Goal: Transaction & Acquisition: Purchase product/service

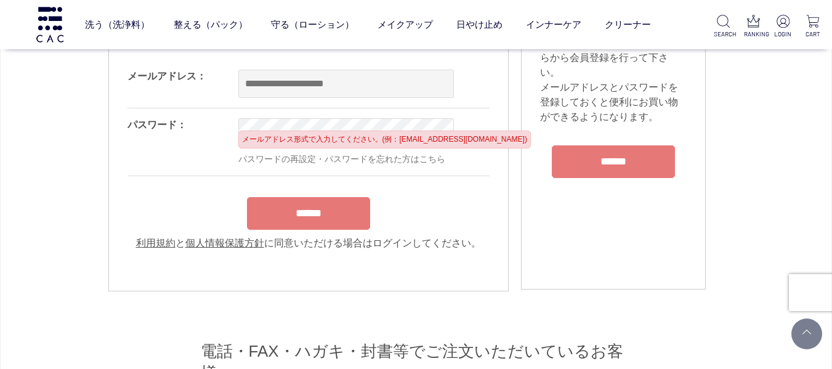
scroll to position [185, 0]
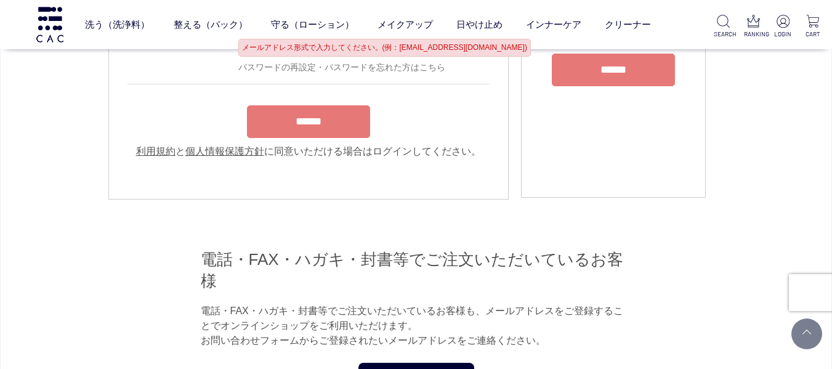
type input "**********"
click at [351, 122] on form "**********" at bounding box center [309, 63] width 362 height 191
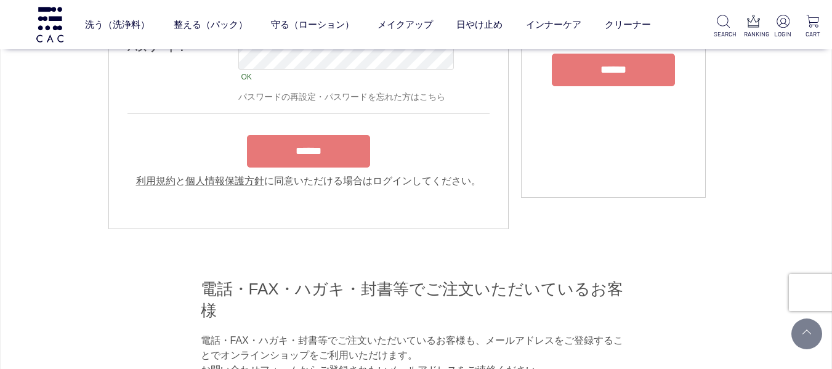
click at [336, 162] on input "******" at bounding box center [308, 151] width 123 height 33
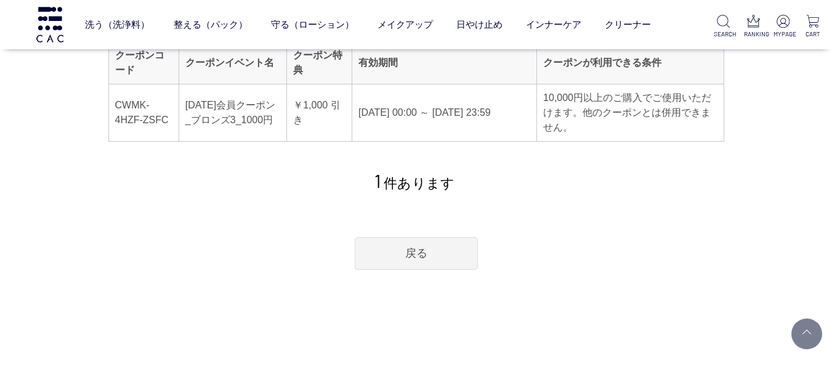
scroll to position [185, 0]
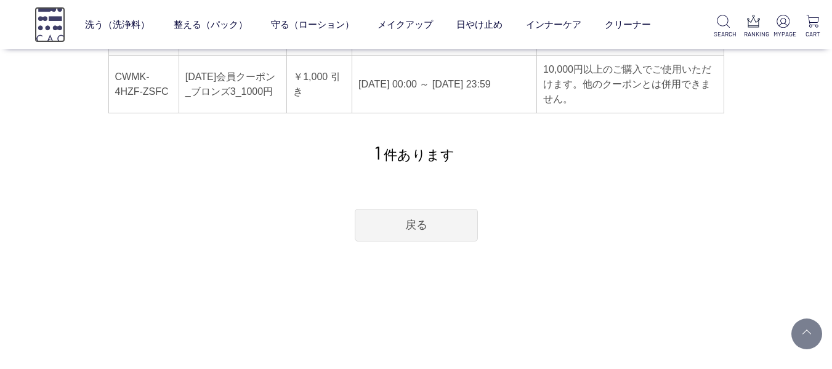
click at [52, 23] on img at bounding box center [49, 24] width 31 height 35
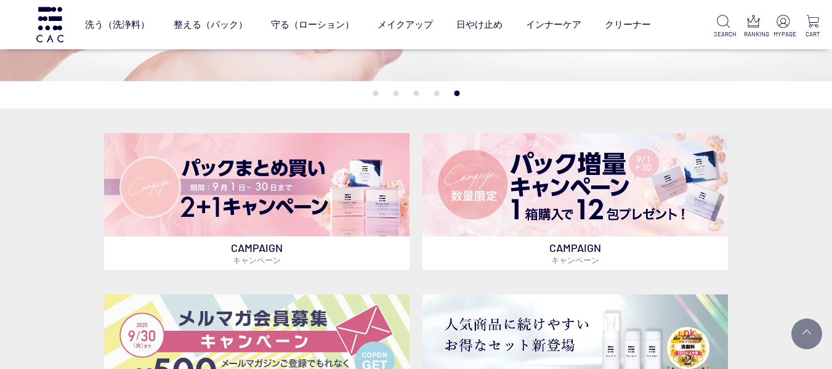
scroll to position [246, 0]
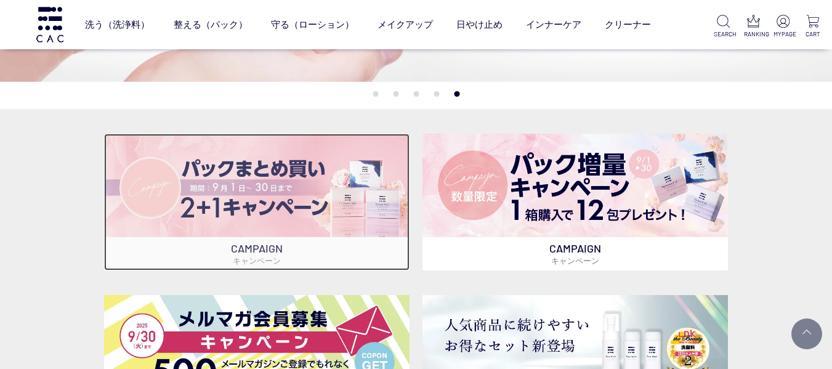
click at [283, 156] on img at bounding box center [257, 185] width 306 height 103
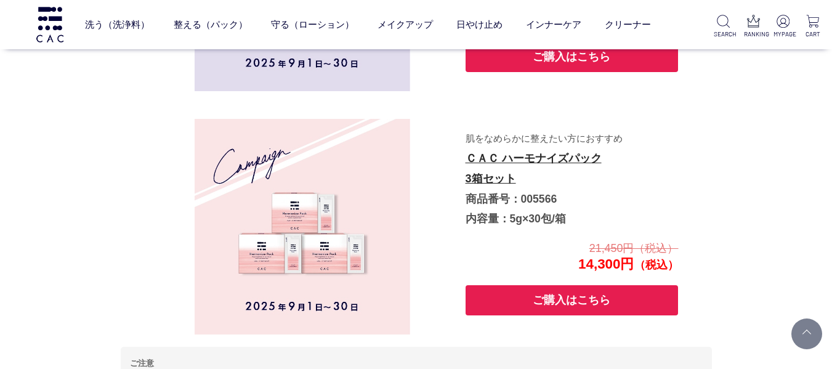
scroll to position [713, 0]
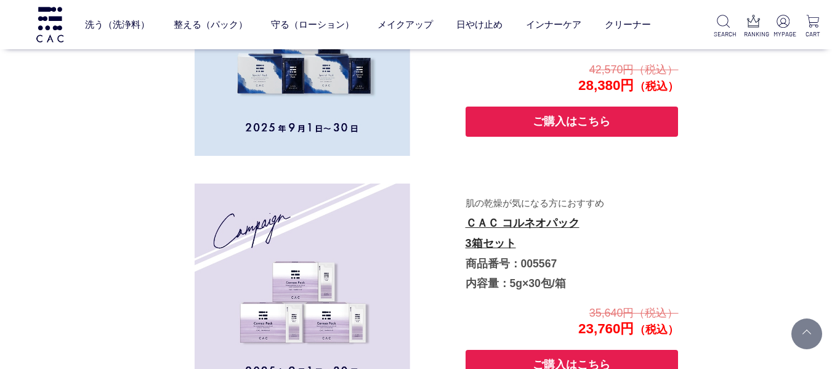
click at [583, 126] on button "ご購入はこちら" at bounding box center [572, 122] width 213 height 30
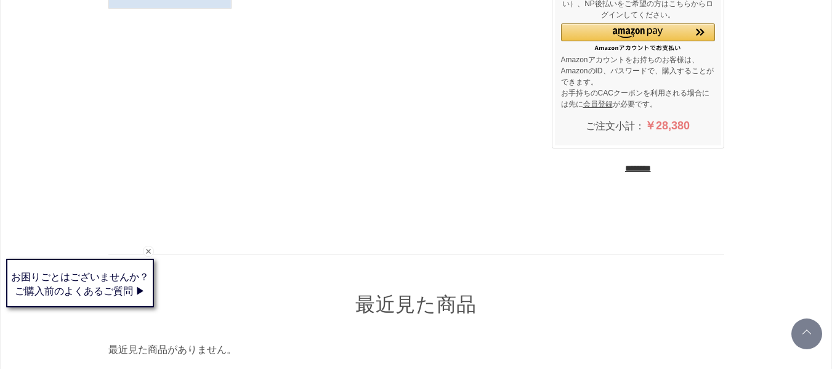
scroll to position [246, 0]
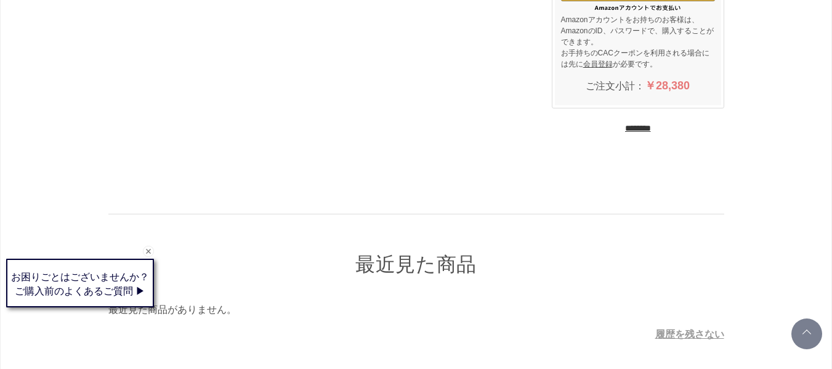
click at [651, 132] on input "********" at bounding box center [638, 129] width 26 height 12
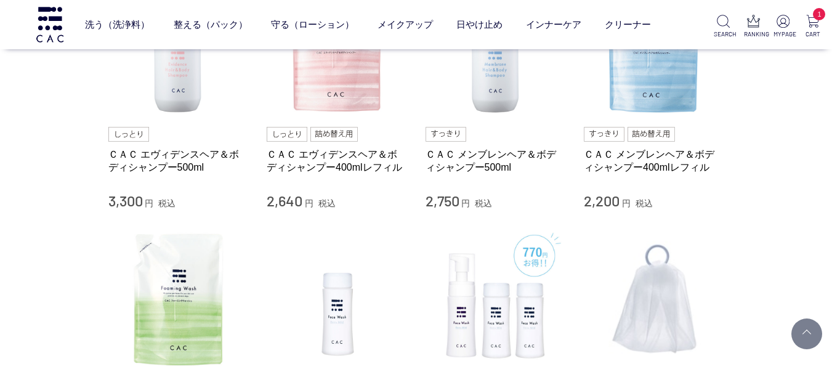
scroll to position [1355, 0]
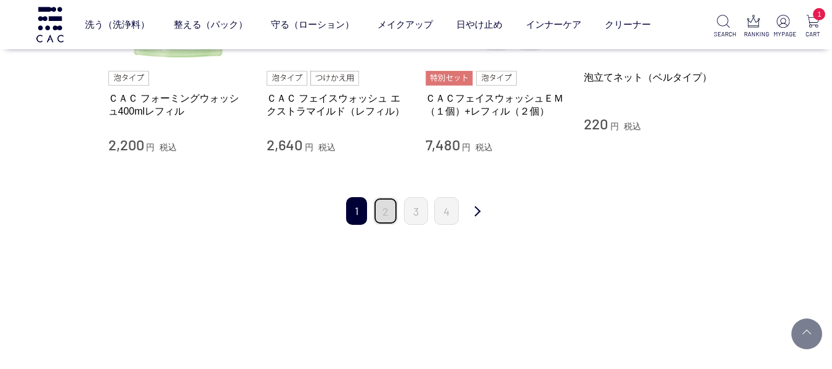
click at [394, 213] on link "2" at bounding box center [385, 211] width 25 height 28
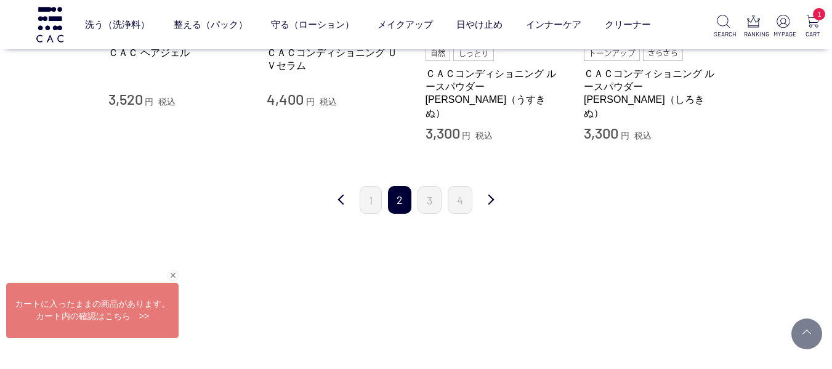
scroll to position [1355, 0]
click at [431, 189] on link "3" at bounding box center [430, 198] width 24 height 28
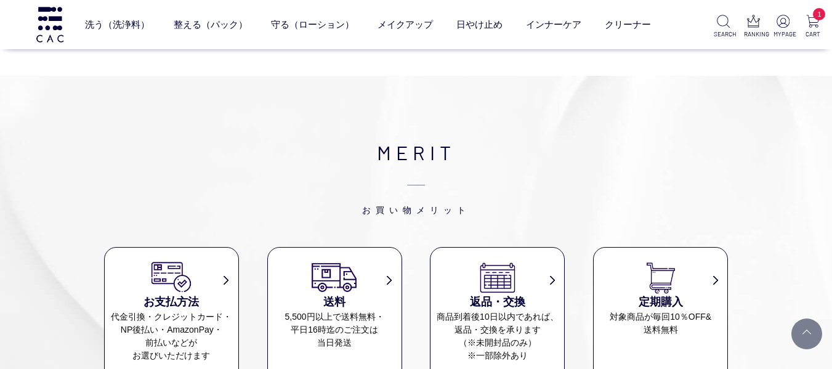
scroll to position [1725, 0]
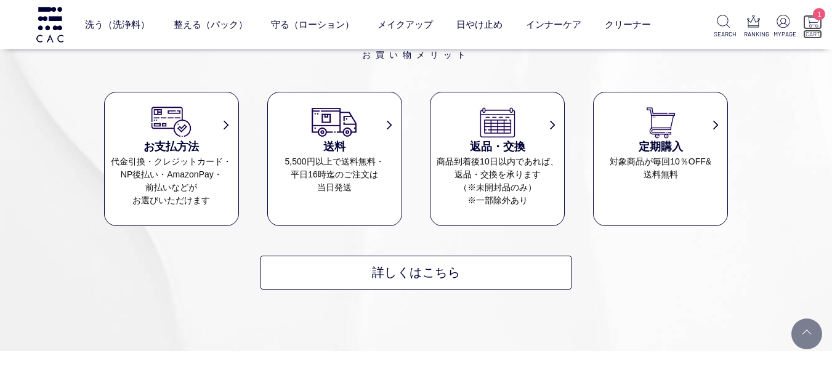
click at [810, 28] on p "1" at bounding box center [812, 22] width 19 height 15
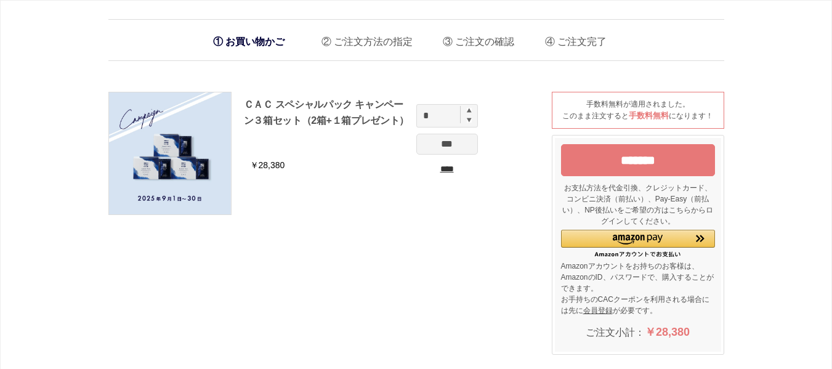
click at [678, 160] on input "*******" at bounding box center [638, 160] width 154 height 32
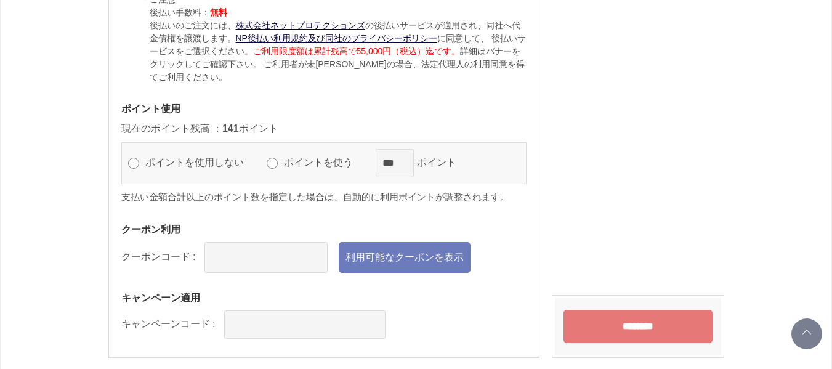
scroll to position [1232, 0]
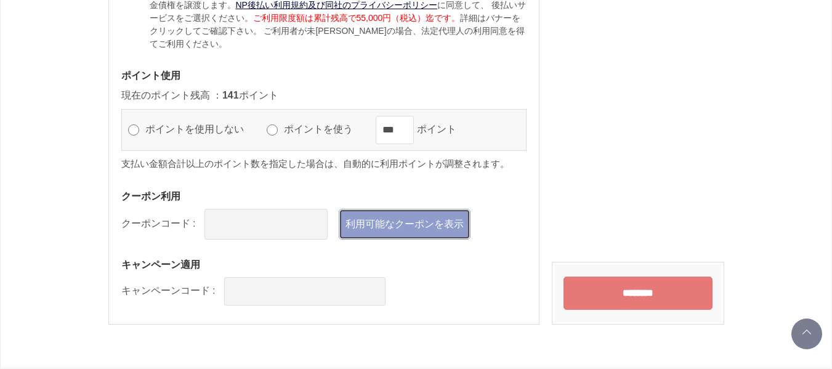
click at [383, 240] on link "利用可能なクーポンを表示" at bounding box center [405, 224] width 132 height 31
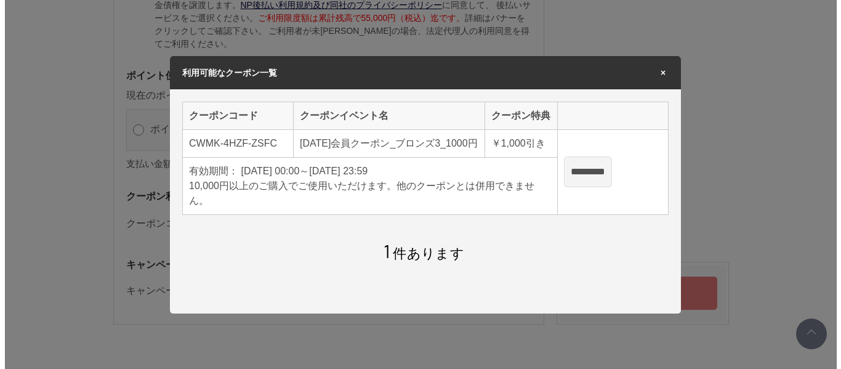
scroll to position [0, 0]
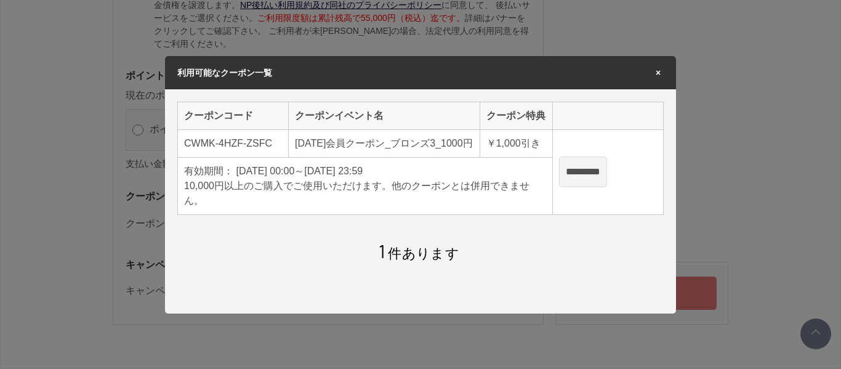
click at [607, 172] on input "*********" at bounding box center [583, 171] width 48 height 31
type input "**********"
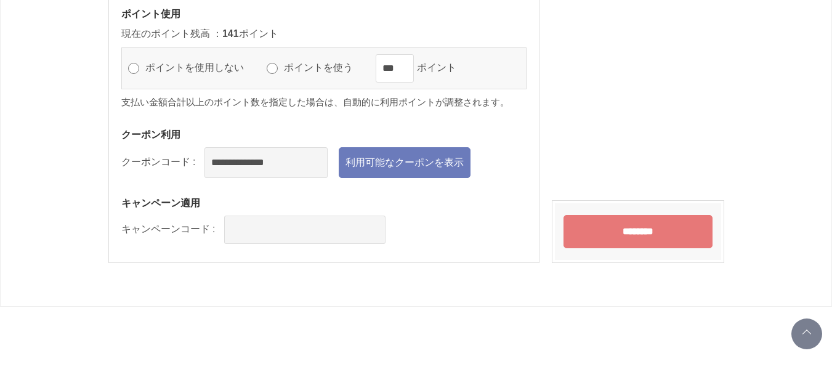
scroll to position [1355, 0]
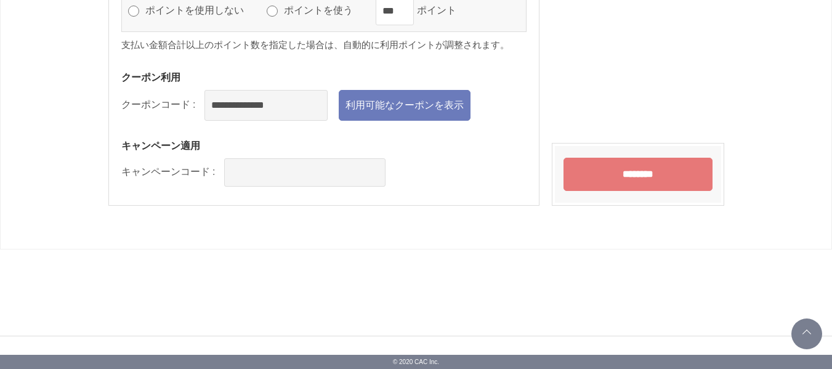
click at [588, 191] on input "********" at bounding box center [638, 174] width 149 height 33
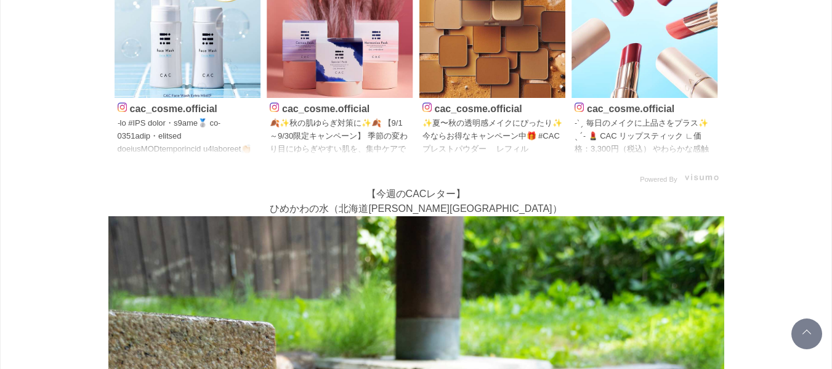
scroll to position [308, 0]
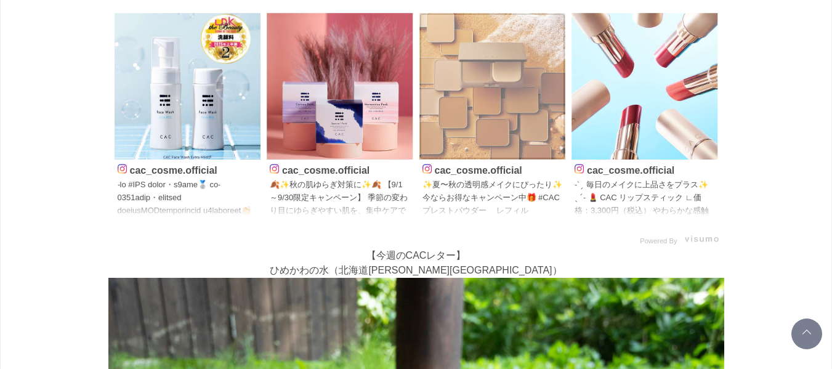
click at [521, 126] on img at bounding box center [492, 86] width 147 height 147
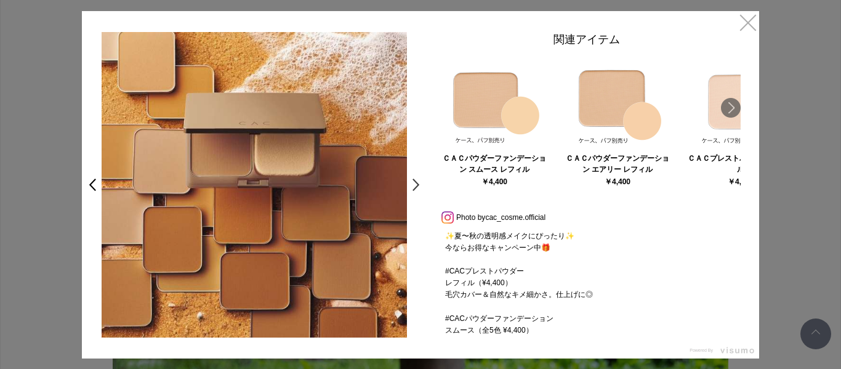
click at [414, 182] on link ">" at bounding box center [419, 185] width 17 height 22
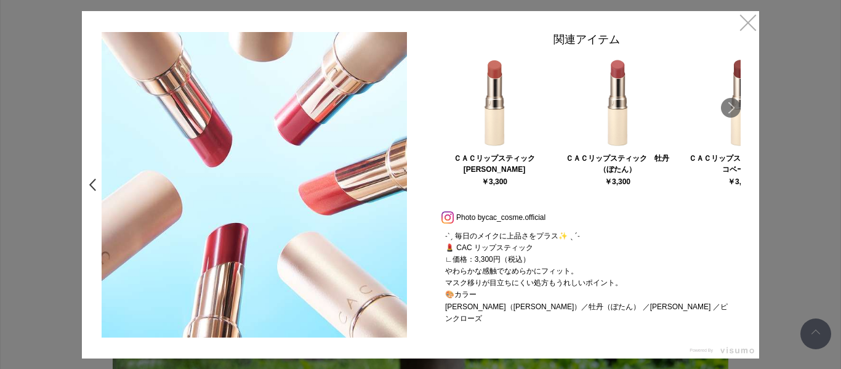
click at [94, 189] on link "<" at bounding box center [89, 185] width 17 height 22
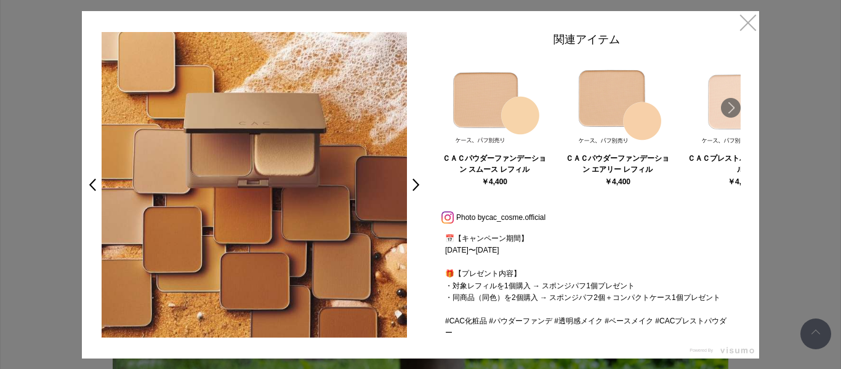
scroll to position [212, 0]
click at [737, 109] on link "Next" at bounding box center [731, 108] width 20 height 20
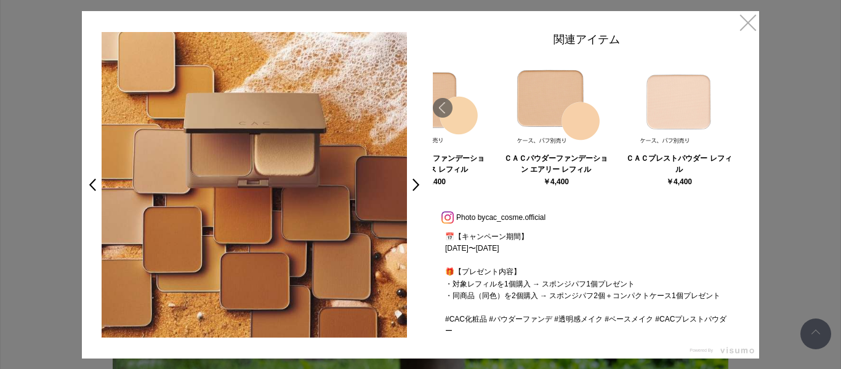
click at [737, 109] on div at bounding box center [679, 102] width 121 height 94
click at [444, 110] on link "Prev" at bounding box center [443, 108] width 20 height 20
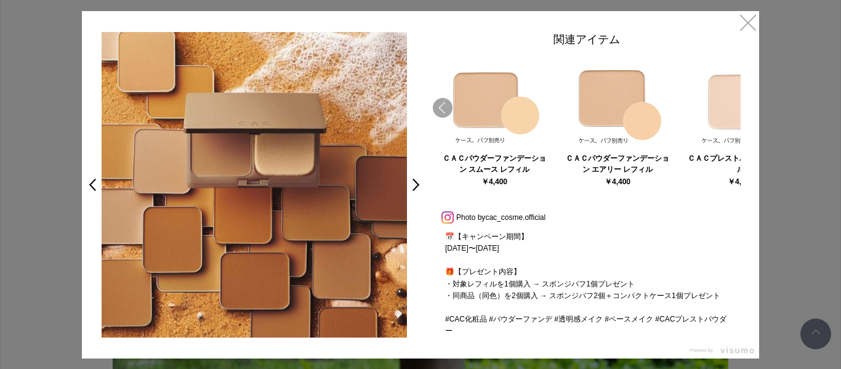
click at [444, 110] on div at bounding box center [494, 102] width 121 height 94
click at [754, 30] on link "×" at bounding box center [748, 22] width 22 height 22
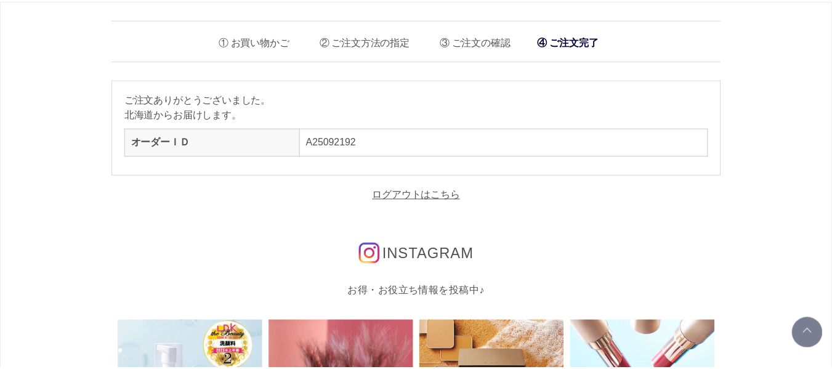
scroll to position [308, 0]
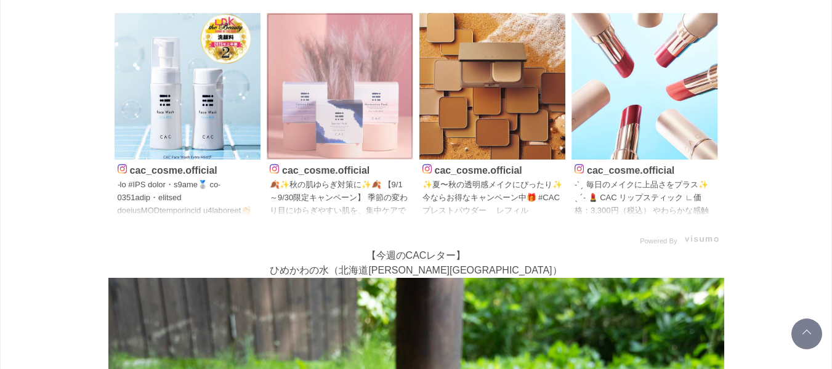
click at [351, 107] on img at bounding box center [340, 86] width 147 height 147
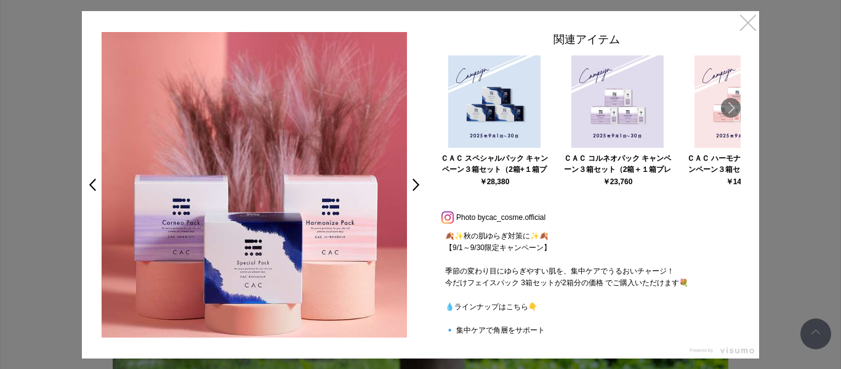
click at [755, 32] on link "×" at bounding box center [748, 22] width 22 height 22
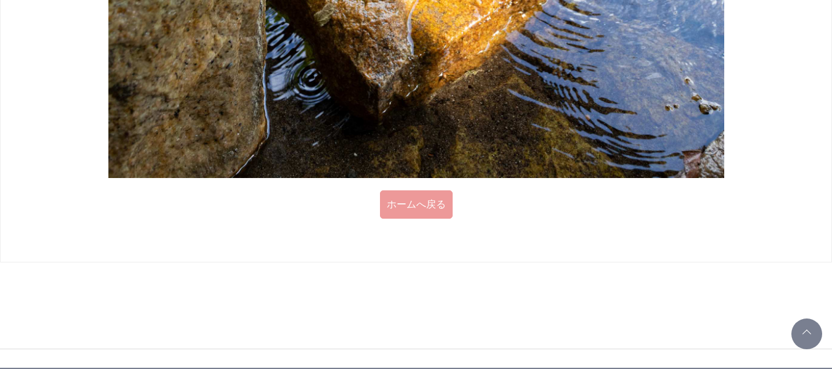
scroll to position [1344, 0]
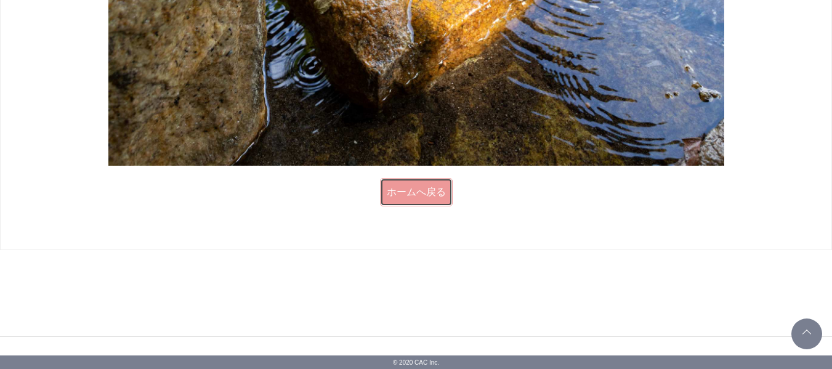
click at [415, 190] on link "ホームへ戻る" at bounding box center [416, 192] width 73 height 28
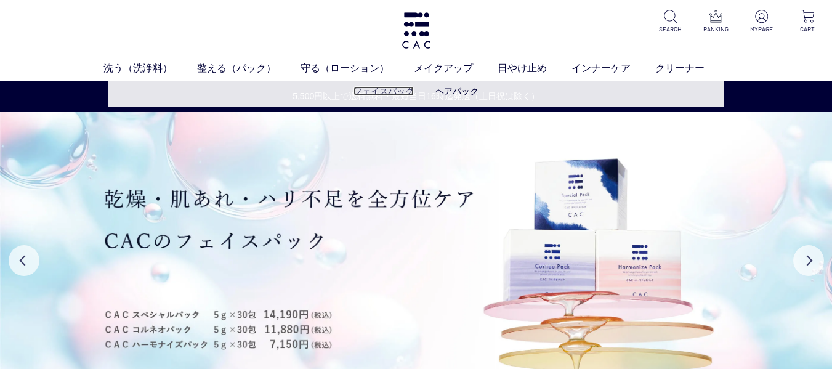
click at [379, 91] on link "フェイスパック" at bounding box center [384, 91] width 60 height 10
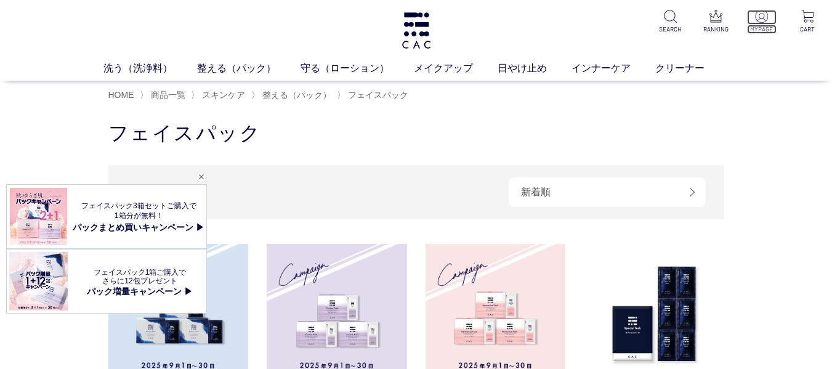
click at [768, 28] on p "MYPAGE" at bounding box center [762, 29] width 30 height 9
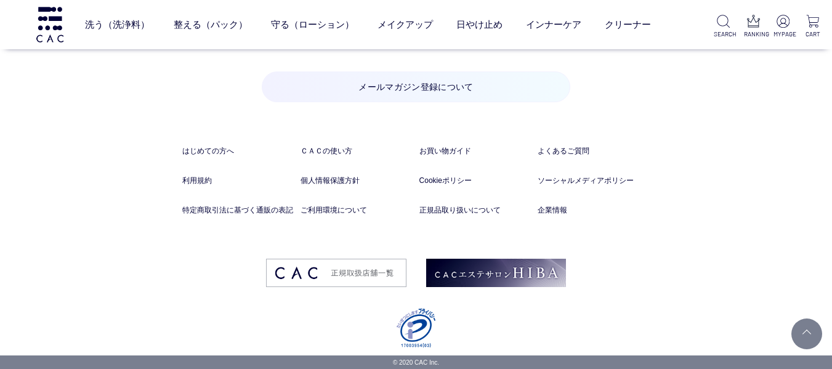
scroll to position [1767, 0]
click at [782, 30] on p "MYPAGE" at bounding box center [783, 34] width 19 height 9
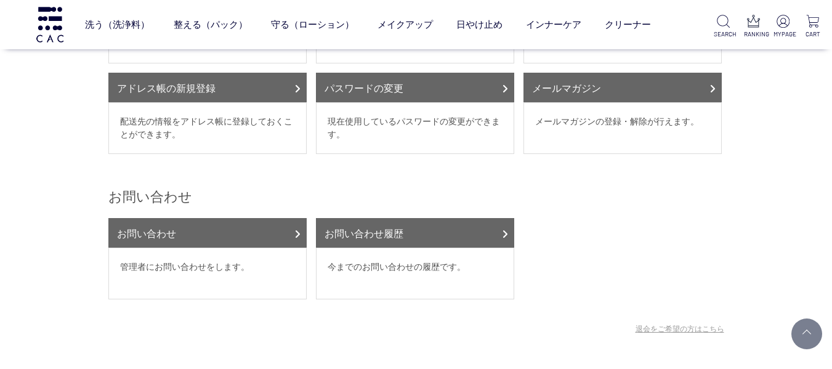
scroll to position [493, 0]
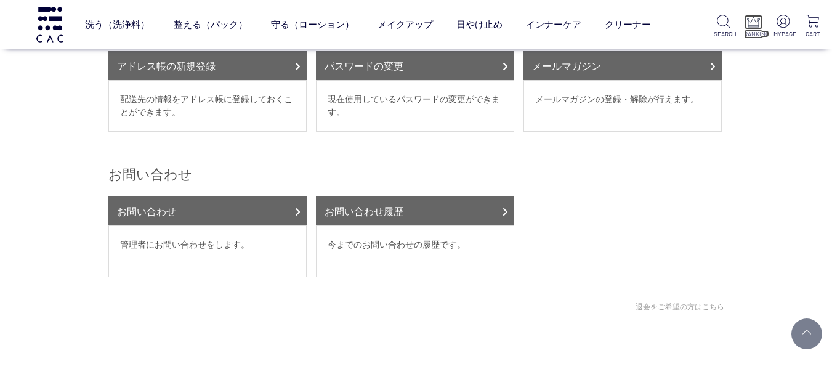
click at [749, 32] on p "RANKING" at bounding box center [753, 34] width 19 height 9
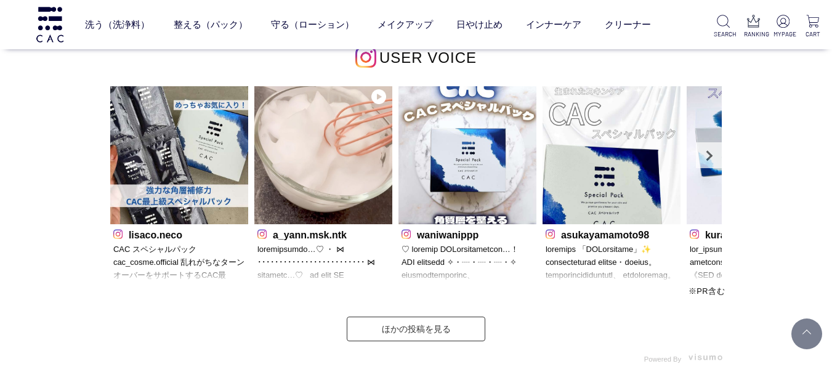
scroll to position [3424, 0]
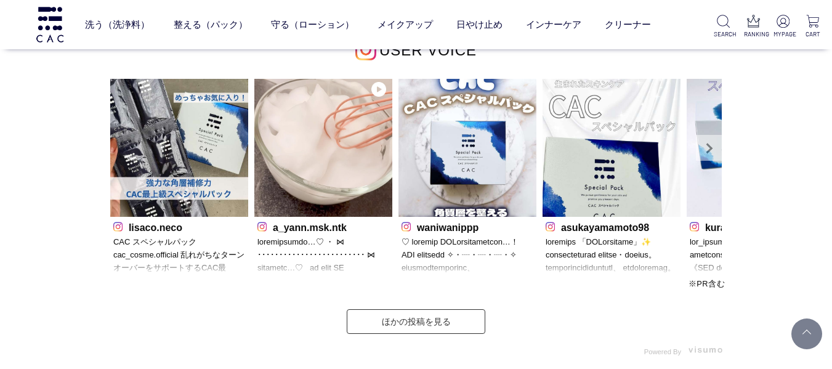
click at [708, 152] on link "Next" at bounding box center [709, 148] width 26 height 26
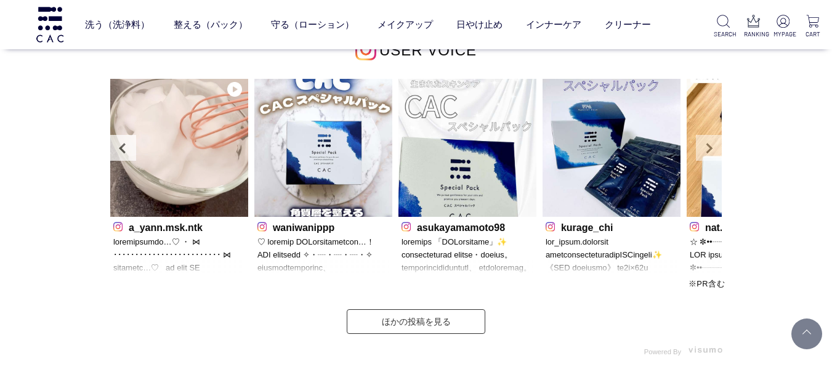
click at [708, 152] on link "Next" at bounding box center [709, 148] width 26 height 26
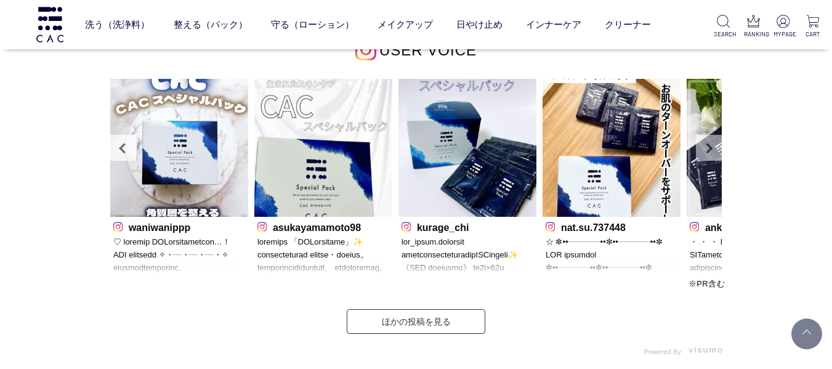
click at [708, 152] on link "Next" at bounding box center [709, 148] width 26 height 26
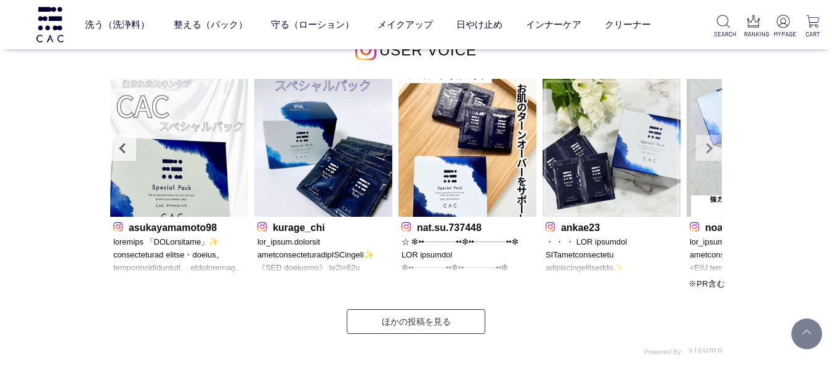
click at [708, 152] on link "Next" at bounding box center [709, 148] width 26 height 26
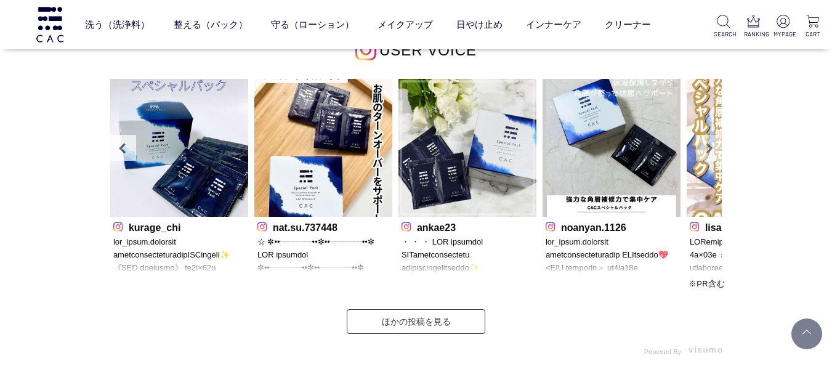
click at [708, 152] on link "Next" at bounding box center [709, 148] width 26 height 26
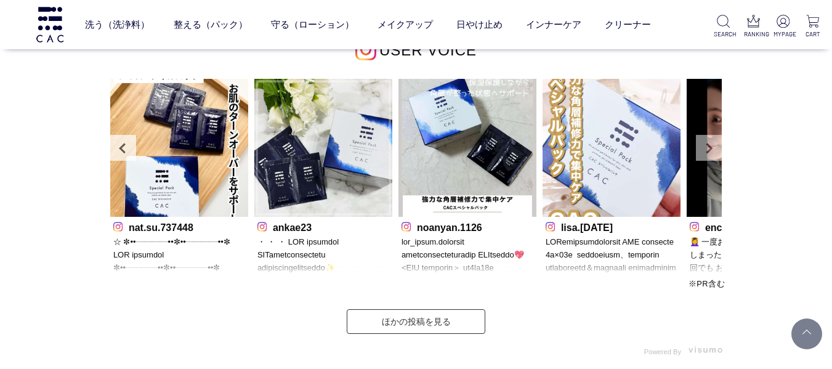
click at [708, 152] on link "Next" at bounding box center [709, 148] width 26 height 26
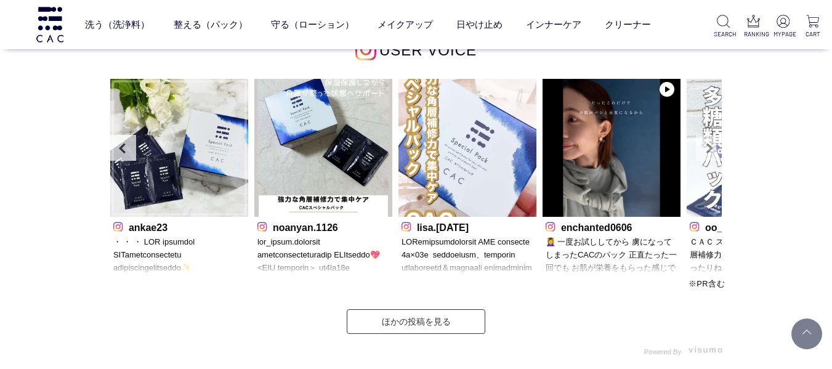
click at [708, 152] on link "Next" at bounding box center [709, 148] width 26 height 26
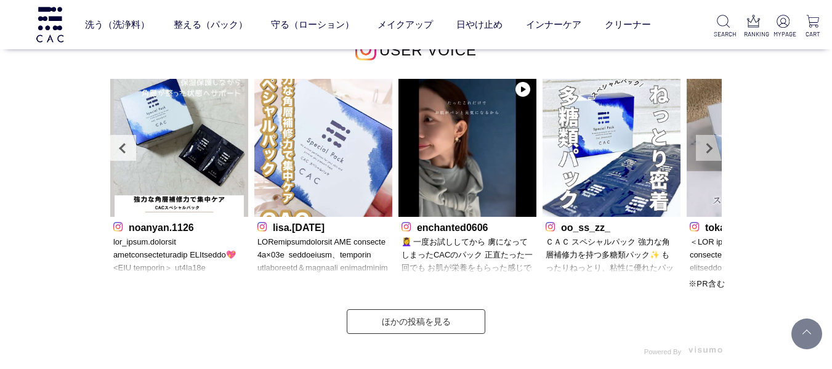
click at [708, 152] on link "Next" at bounding box center [709, 148] width 26 height 26
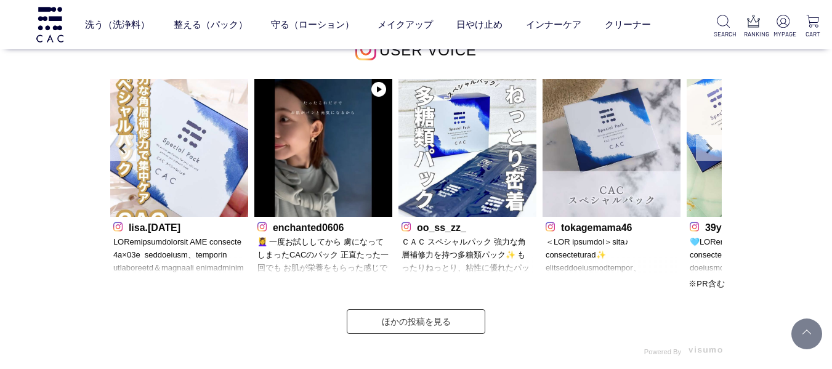
click at [708, 152] on link "Next" at bounding box center [709, 148] width 26 height 26
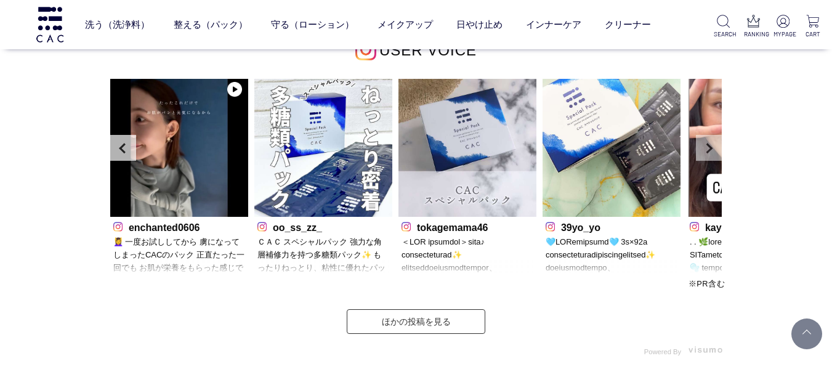
click at [708, 152] on link "Next" at bounding box center [709, 148] width 26 height 26
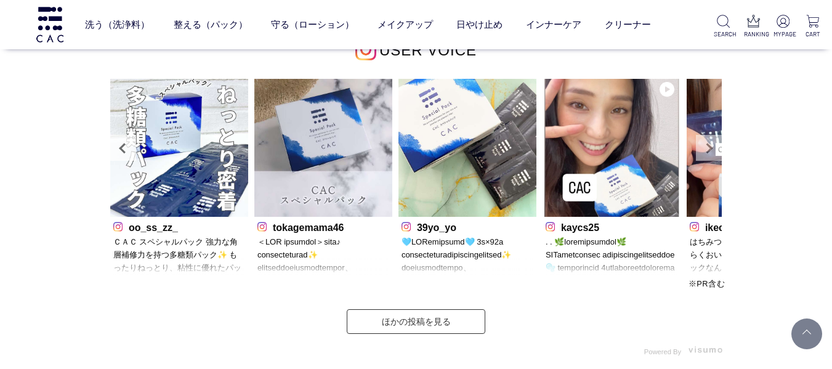
click at [708, 152] on link "Next" at bounding box center [709, 148] width 26 height 26
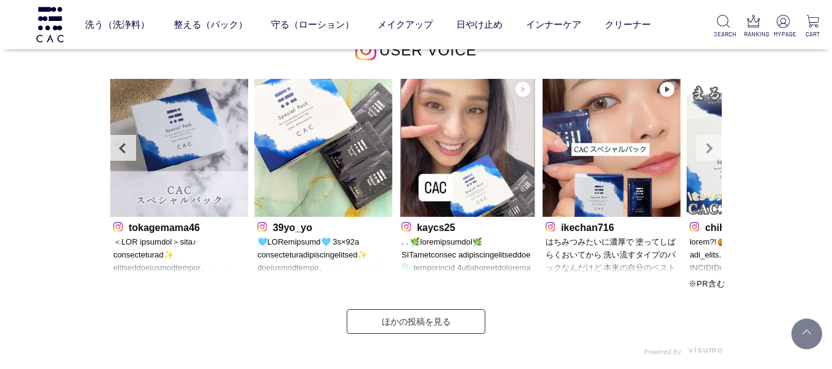
click at [708, 152] on link "Next" at bounding box center [709, 148] width 26 height 26
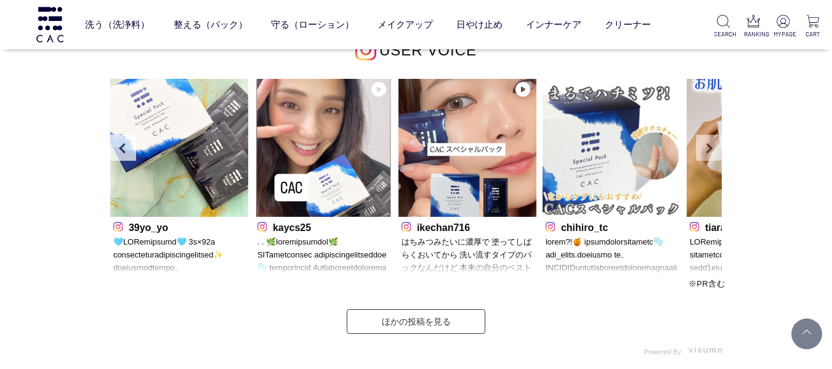
click at [708, 152] on link "Next" at bounding box center [709, 148] width 26 height 26
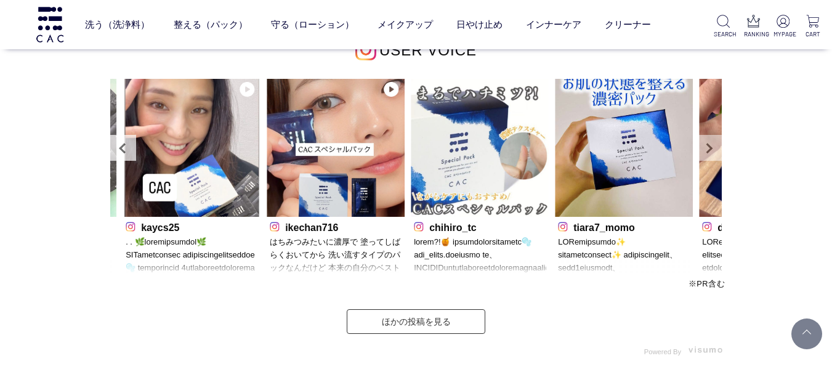
click at [708, 152] on link "Next" at bounding box center [709, 148] width 26 height 26
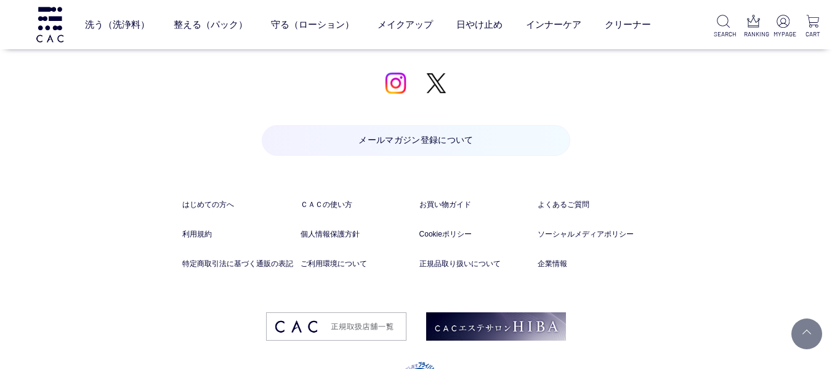
scroll to position [6158, 0]
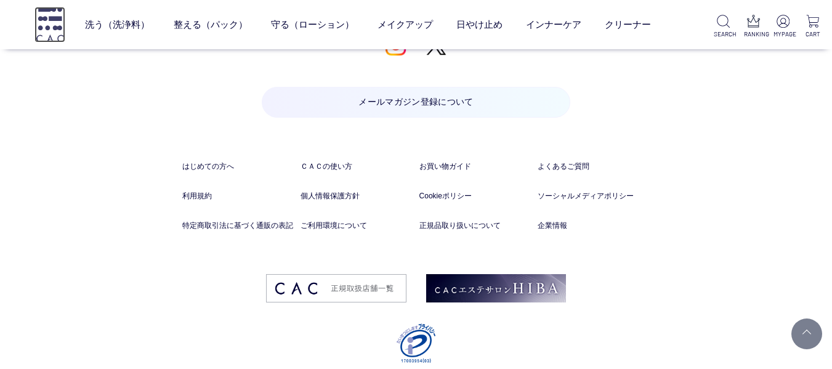
click at [36, 27] on img at bounding box center [49, 24] width 31 height 35
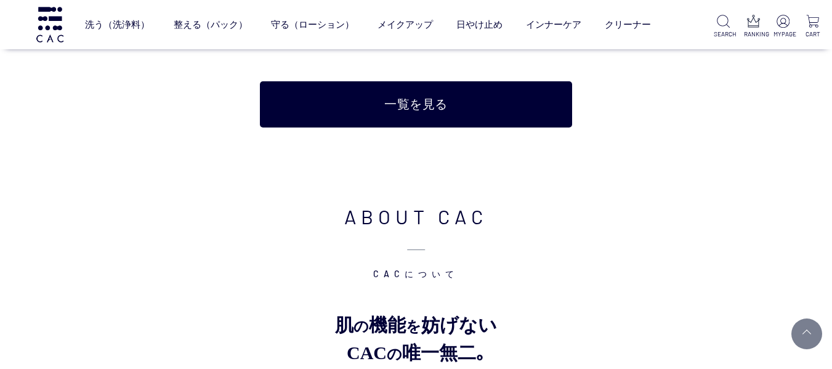
scroll to position [4002, 0]
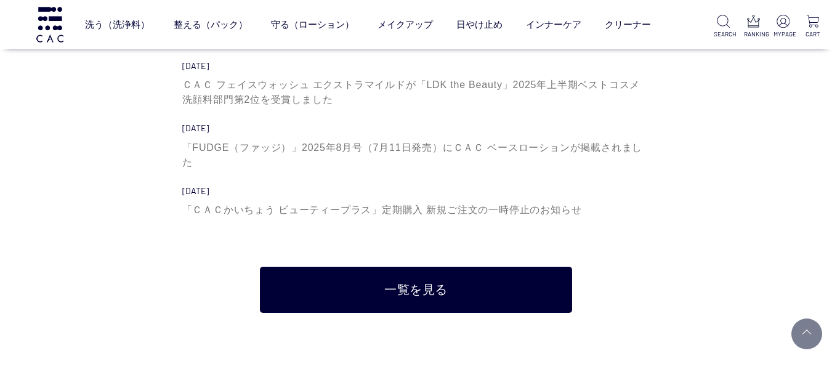
click at [735, 22] on ul "SEARCH RANKING MYPAGE CART" at bounding box center [768, 27] width 108 height 24
click at [726, 22] on img at bounding box center [723, 21] width 13 height 13
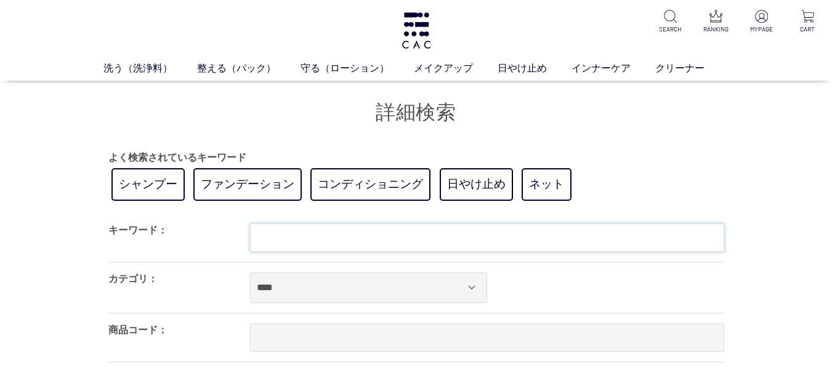
click at [468, 240] on input "text" at bounding box center [487, 238] width 474 height 28
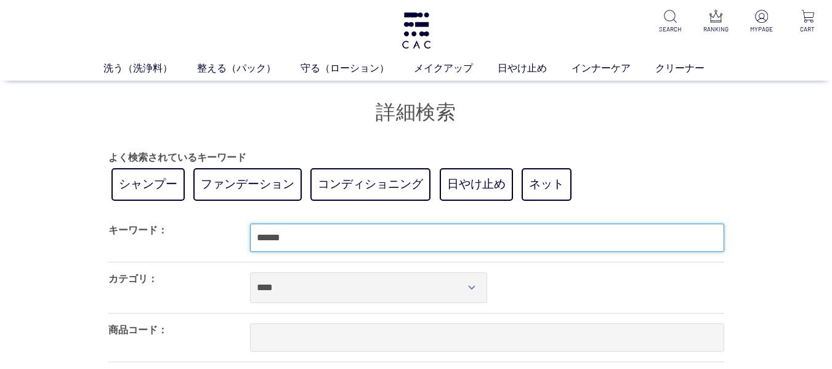
type input "******"
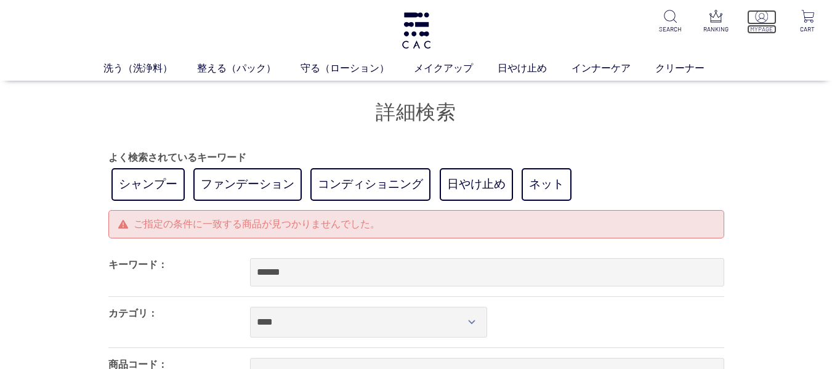
click at [766, 22] on img at bounding box center [761, 16] width 13 height 13
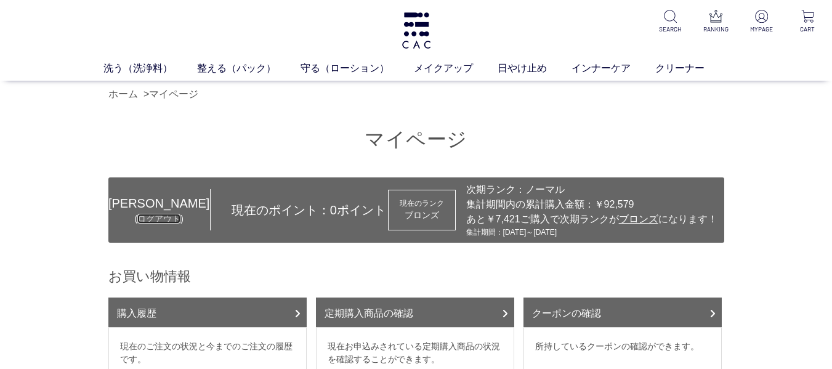
click at [156, 217] on link "ログアウト" at bounding box center [158, 219] width 43 height 10
